Goal: Navigation & Orientation: Understand site structure

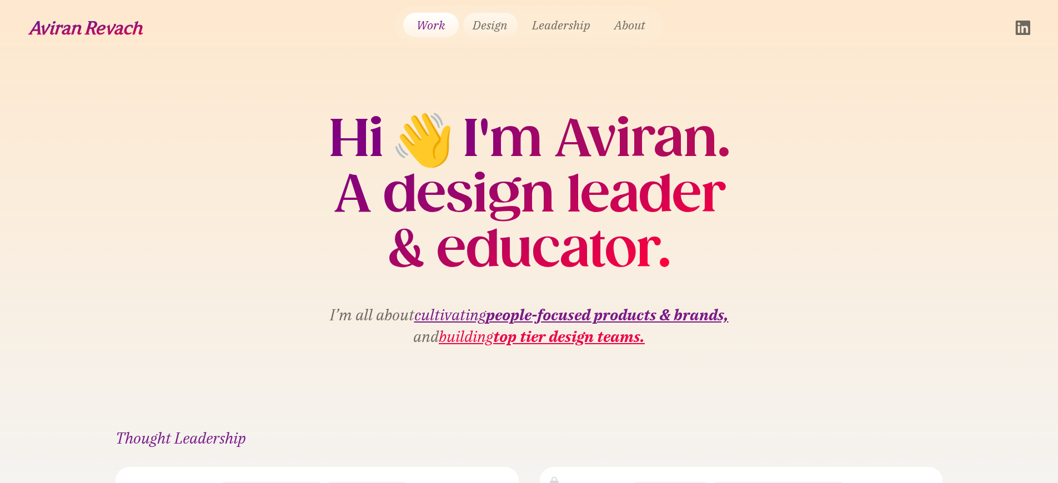
click at [486, 22] on link "Design" at bounding box center [490, 25] width 54 height 24
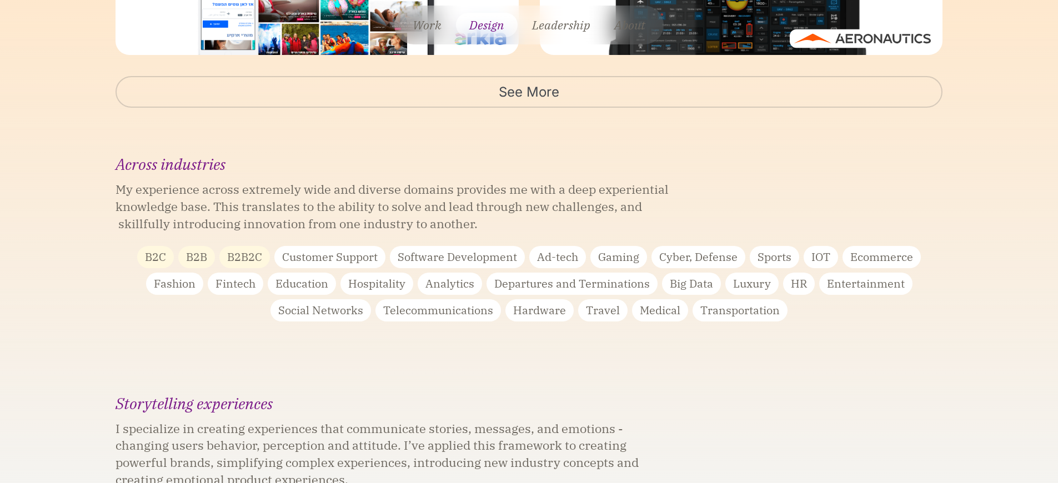
scroll to position [2233, 0]
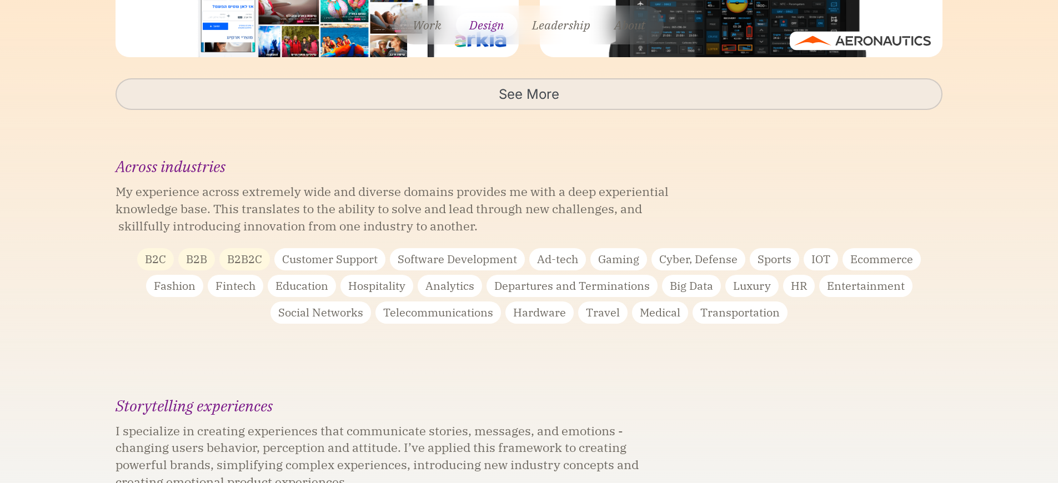
click at [528, 103] on link "See More" at bounding box center [530, 94] width 828 height 32
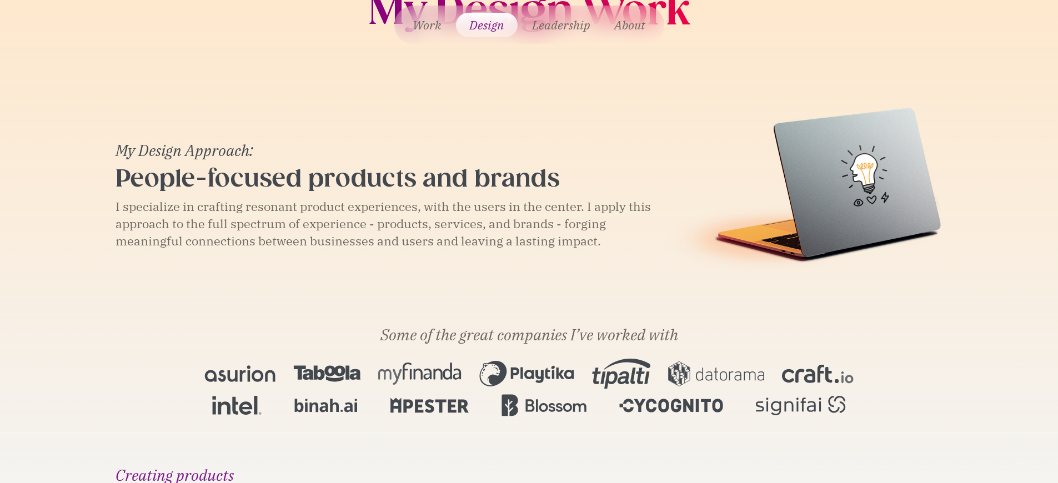
scroll to position [0, 0]
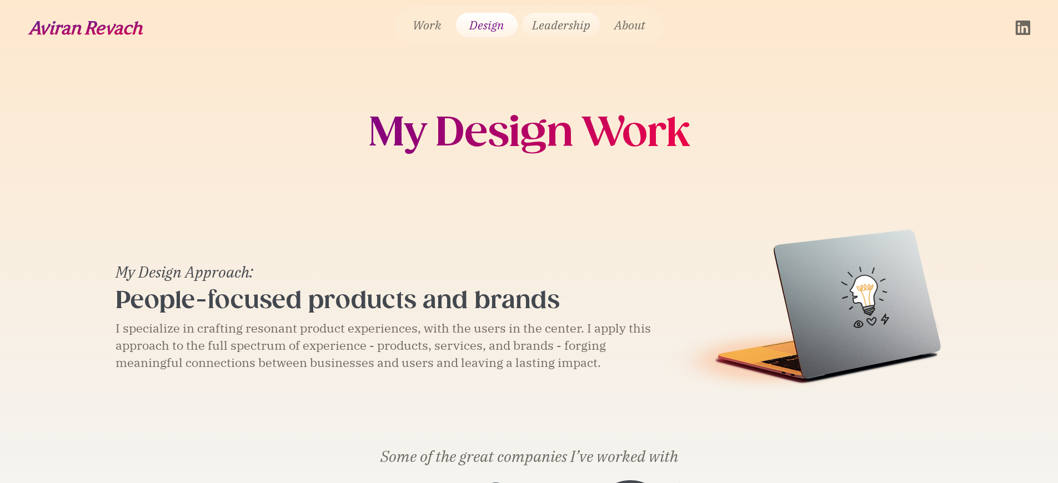
click at [583, 20] on link "Leadership" at bounding box center [561, 25] width 78 height 24
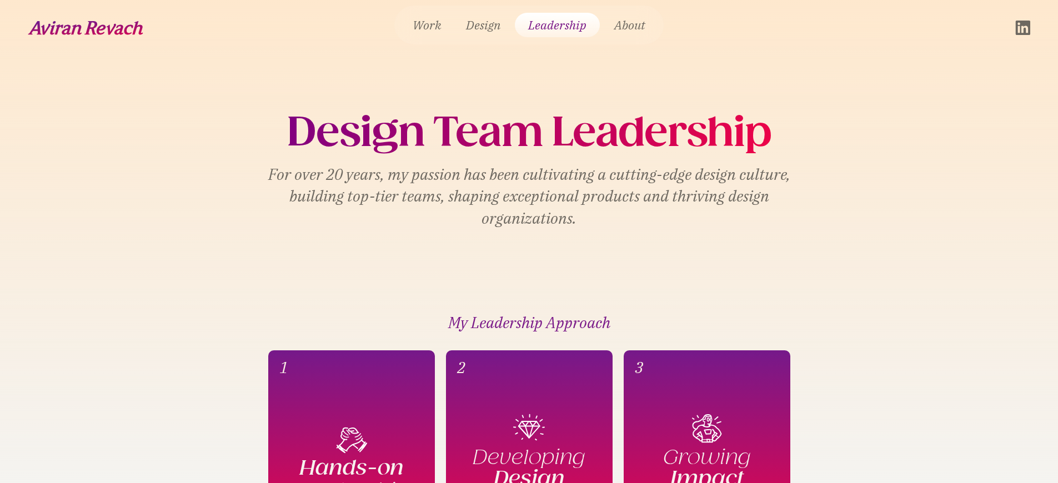
click at [710, 133] on h1 "Design Team Leadership" at bounding box center [529, 132] width 484 height 43
click at [695, 126] on h1 "Design Team Leadership" at bounding box center [529, 132] width 484 height 43
click at [101, 33] on img "home" at bounding box center [86, 28] width 116 height 14
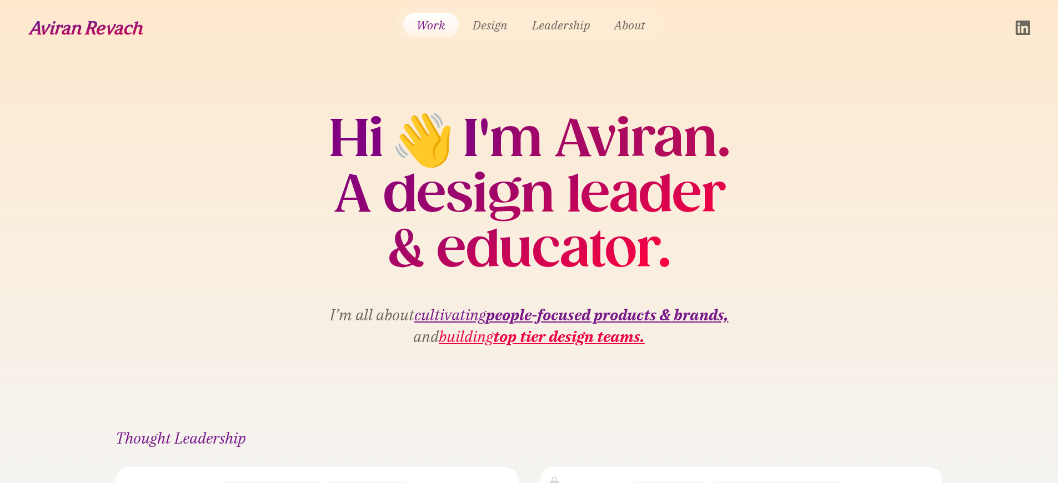
click at [638, 144] on h2 "I'm Aviran." at bounding box center [596, 138] width 267 height 55
click at [565, 21] on link "Leadership" at bounding box center [561, 25] width 78 height 24
click at [577, 27] on link "Leadership" at bounding box center [561, 25] width 78 height 24
